Goal: Navigation & Orientation: Understand site structure

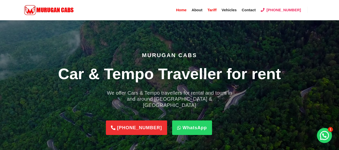
click at [216, 14] on link "Tariff" at bounding box center [212, 10] width 14 height 20
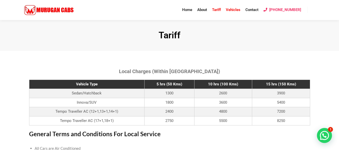
click at [233, 12] on span "Vehicles" at bounding box center [233, 10] width 15 height 5
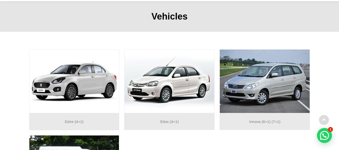
scroll to position [14, 0]
